Goal: Use online tool/utility: Utilize a website feature to perform a specific function

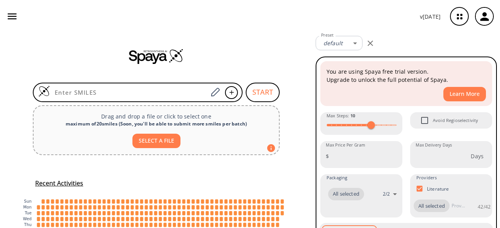
click at [104, 89] on input at bounding box center [129, 93] width 158 height 8
paste input "N[C@@H](C)C(=O)N1[C@@H](CCC1)C(=O)N[C@@H](CSCCS)C(=O)O"
type input "N[C@@H](C)C(=O)N1[C@@H](CCC1)C(=O)N[C@@H](CSCCS)C(=O)O"
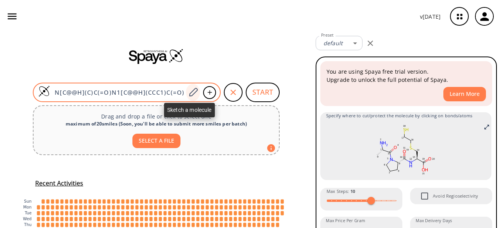
click at [188, 89] on icon at bounding box center [193, 92] width 11 height 10
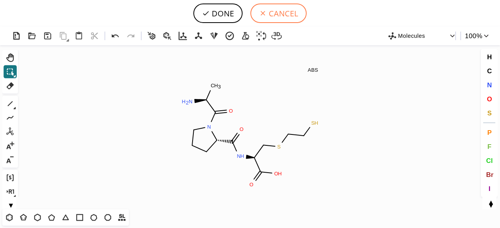
click at [262, 14] on icon at bounding box center [263, 13] width 8 height 8
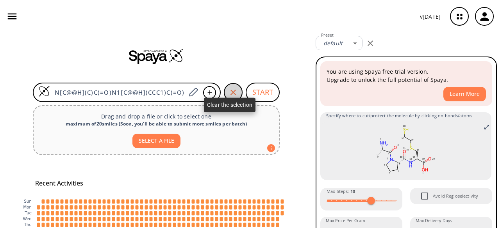
click at [230, 88] on icon "button" at bounding box center [232, 92] width 9 height 9
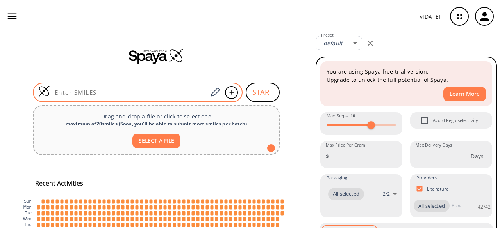
click at [112, 95] on input at bounding box center [129, 93] width 158 height 8
paste input "N[C@@H](C)C(=O)N1[C@@H](CCC1)C(=O)N[C@@H](CSCCS)C(=O)O"
type input "N[C@@H](C)C(=O)N1[C@@H](CCC1)C(=O)N[C@@H](CSCCS)C(=O)O"
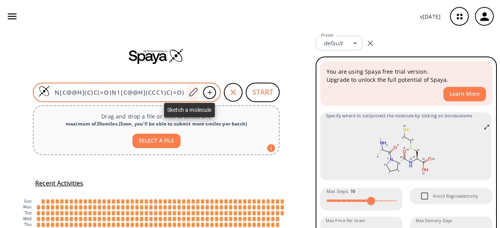
click at [193, 91] on icon at bounding box center [193, 92] width 9 height 9
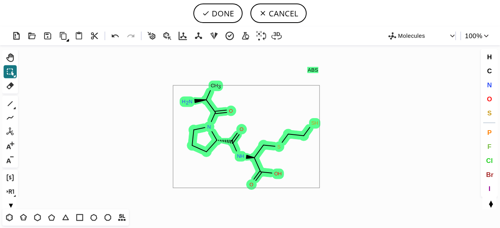
drag, startPoint x: 173, startPoint y: 86, endPoint x: 319, endPoint y: 188, distance: 178.9
click at [319, 188] on icon "Created with [PERSON_NAME] 2.3.0 N H 2 C H 3 O N O N H S S H O O H ABS" at bounding box center [250, 127] width 458 height 164
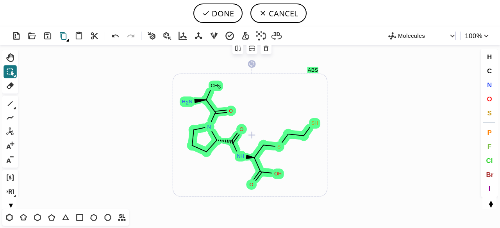
click at [63, 38] on icon at bounding box center [63, 35] width 11 height 11
